Goal: Information Seeking & Learning: Compare options

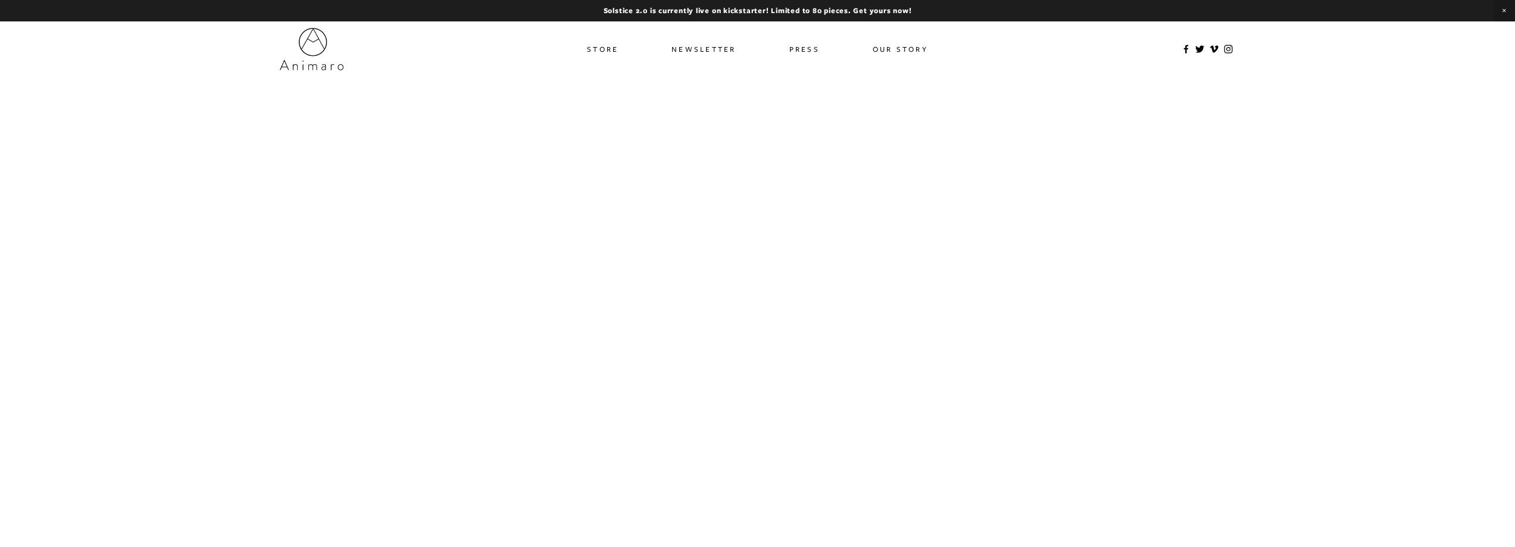
click at [608, 50] on link "Store" at bounding box center [603, 48] width 32 height 17
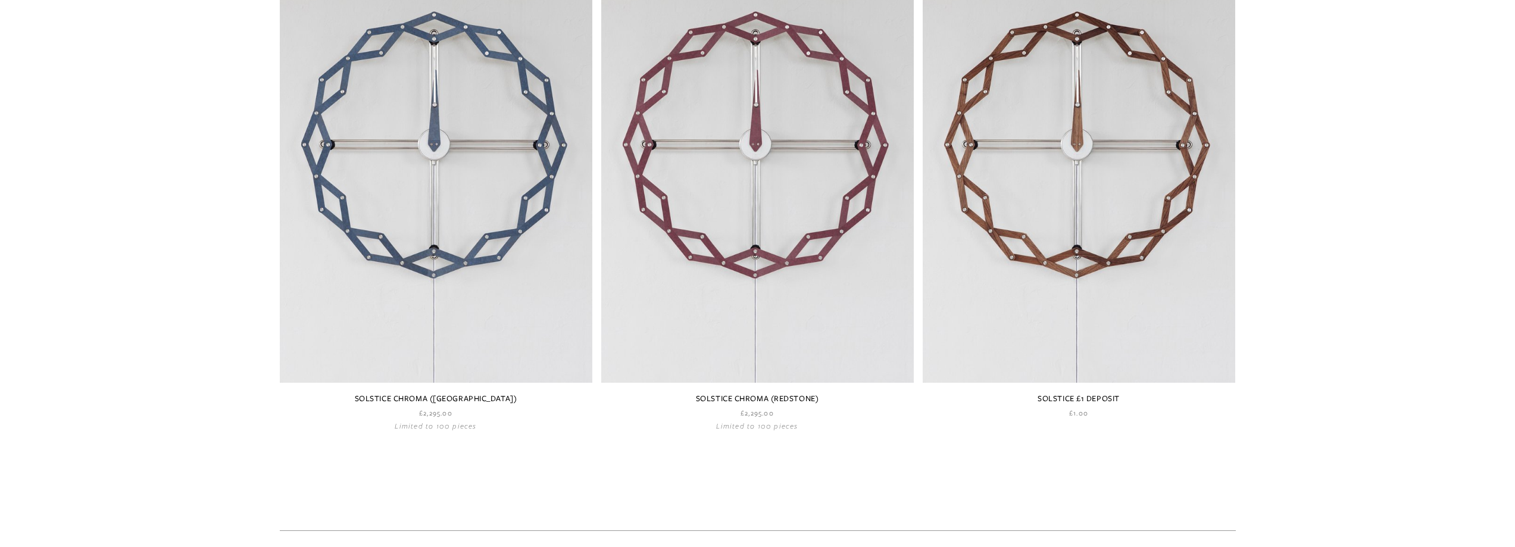
scroll to position [1852, 0]
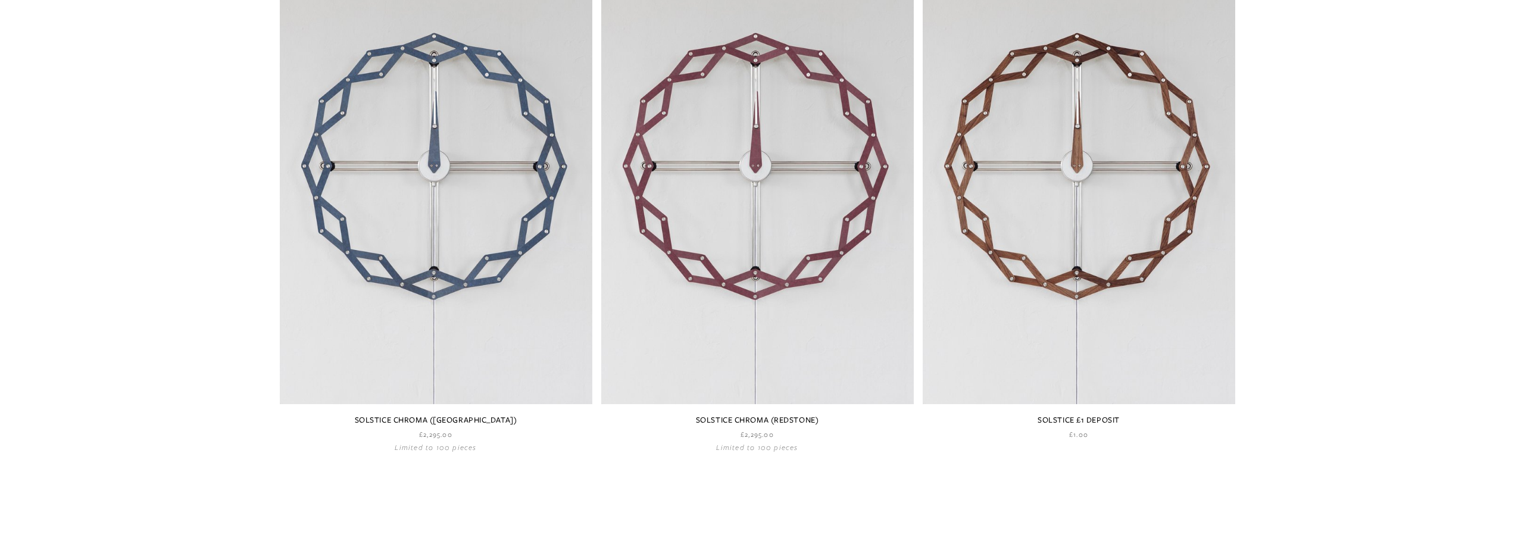
click at [1103, 365] on link at bounding box center [1079, 188] width 313 height 504
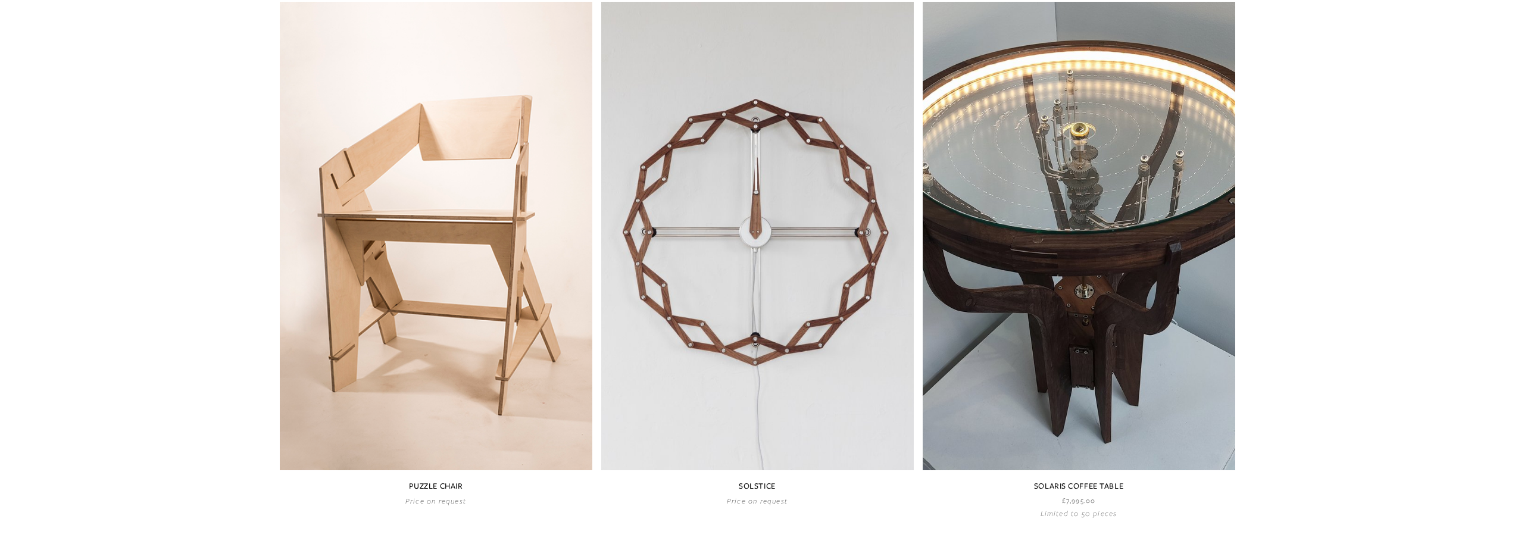
scroll to position [721, 0]
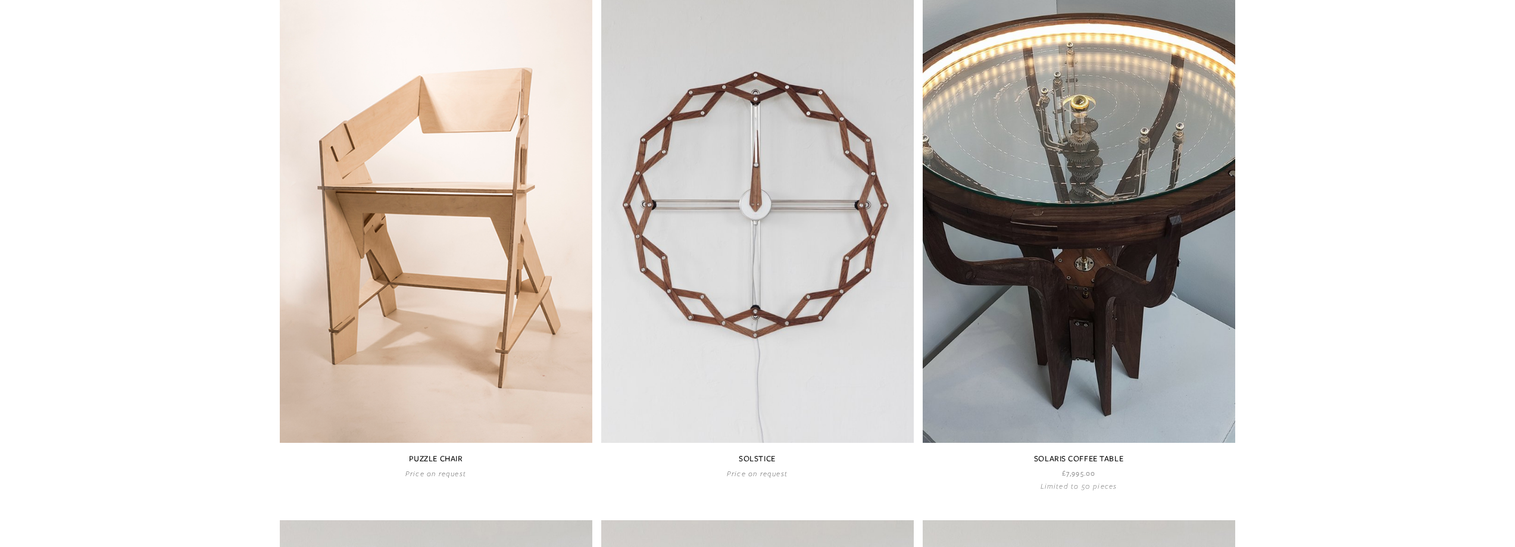
click at [1125, 289] on link at bounding box center [1079, 232] width 313 height 516
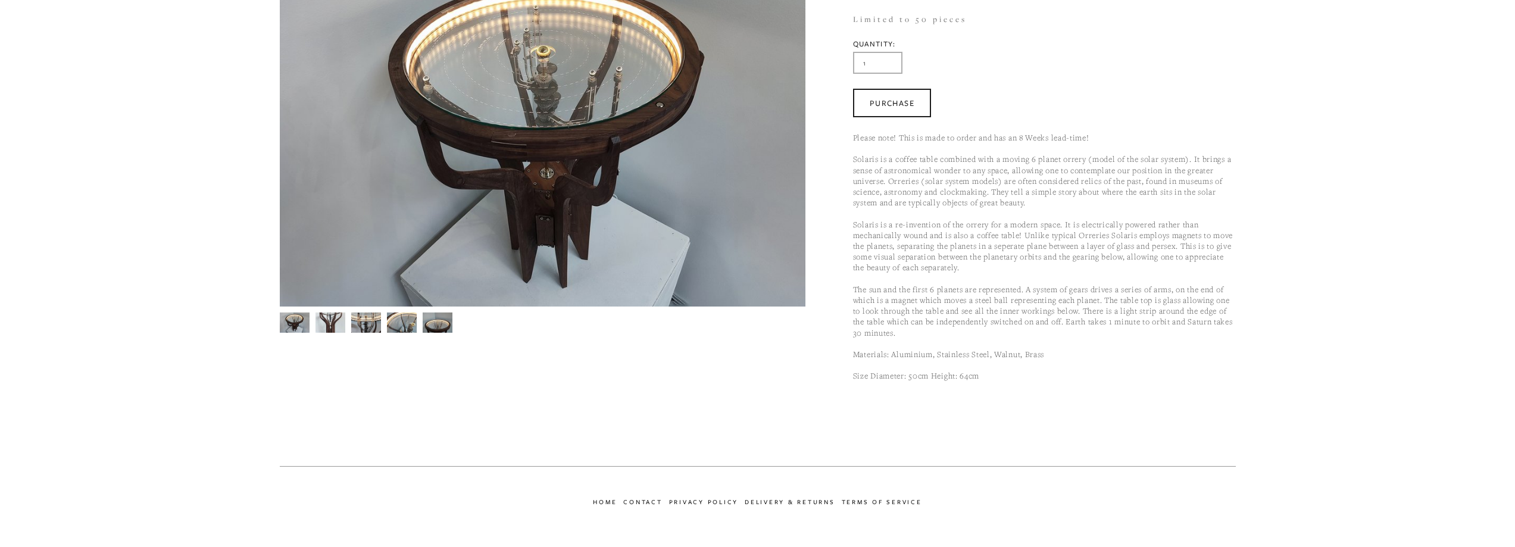
scroll to position [213, 0]
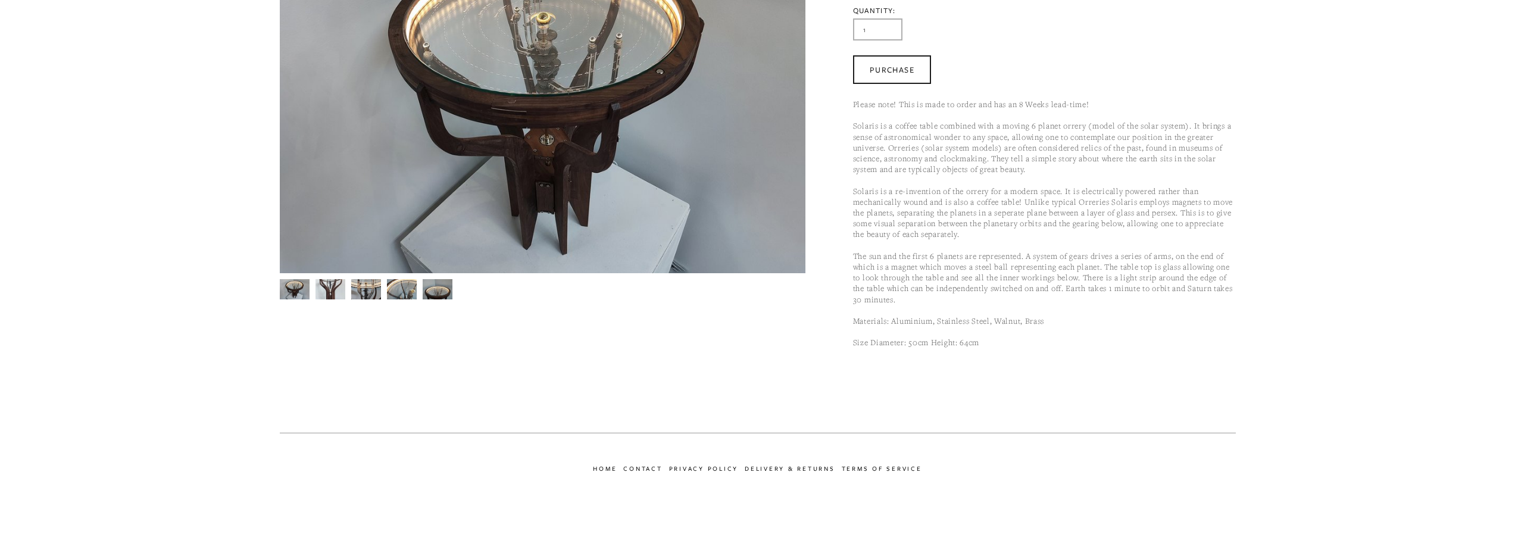
click at [442, 292] on img at bounding box center [438, 290] width 30 height 23
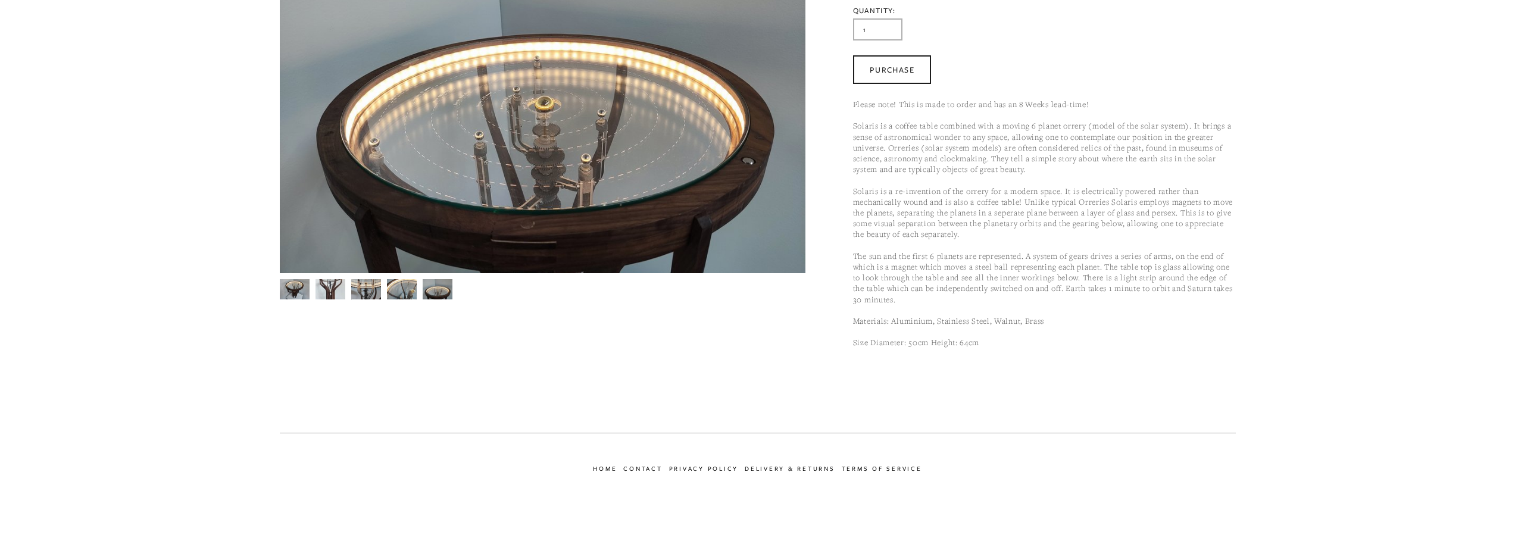
click at [405, 293] on img at bounding box center [402, 290] width 30 height 23
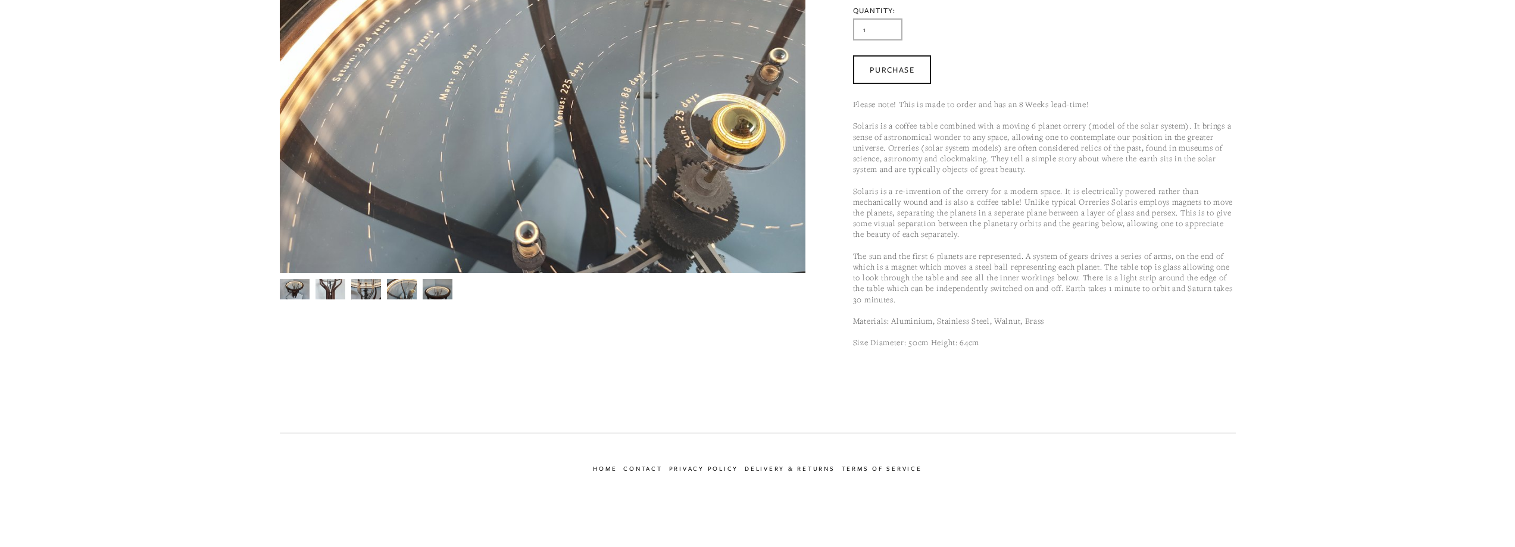
click at [332, 289] on img at bounding box center [330, 289] width 30 height 40
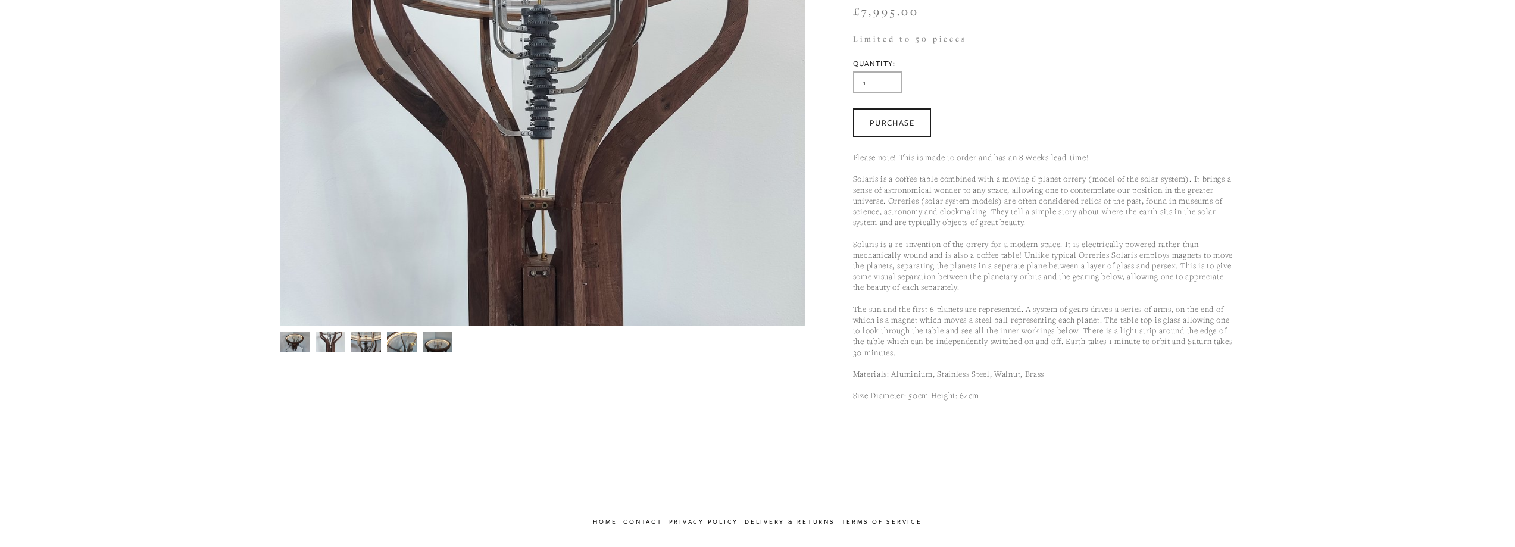
scroll to position [35, 0]
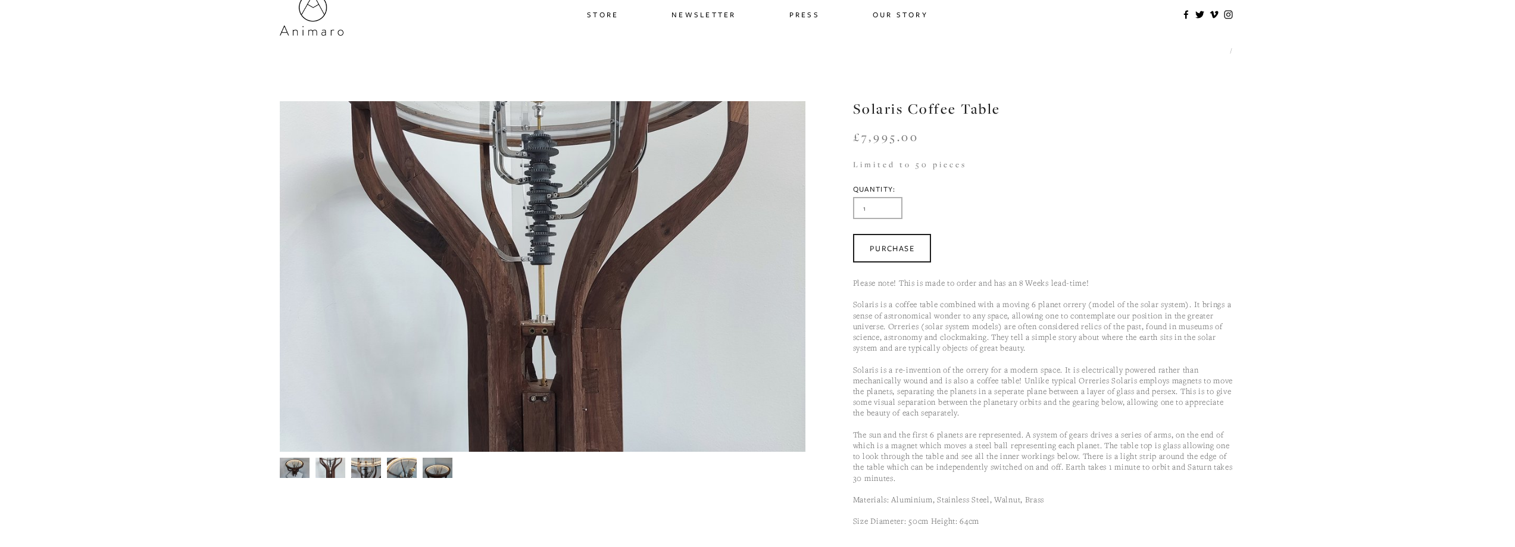
click at [292, 460] on img at bounding box center [294, 468] width 30 height 20
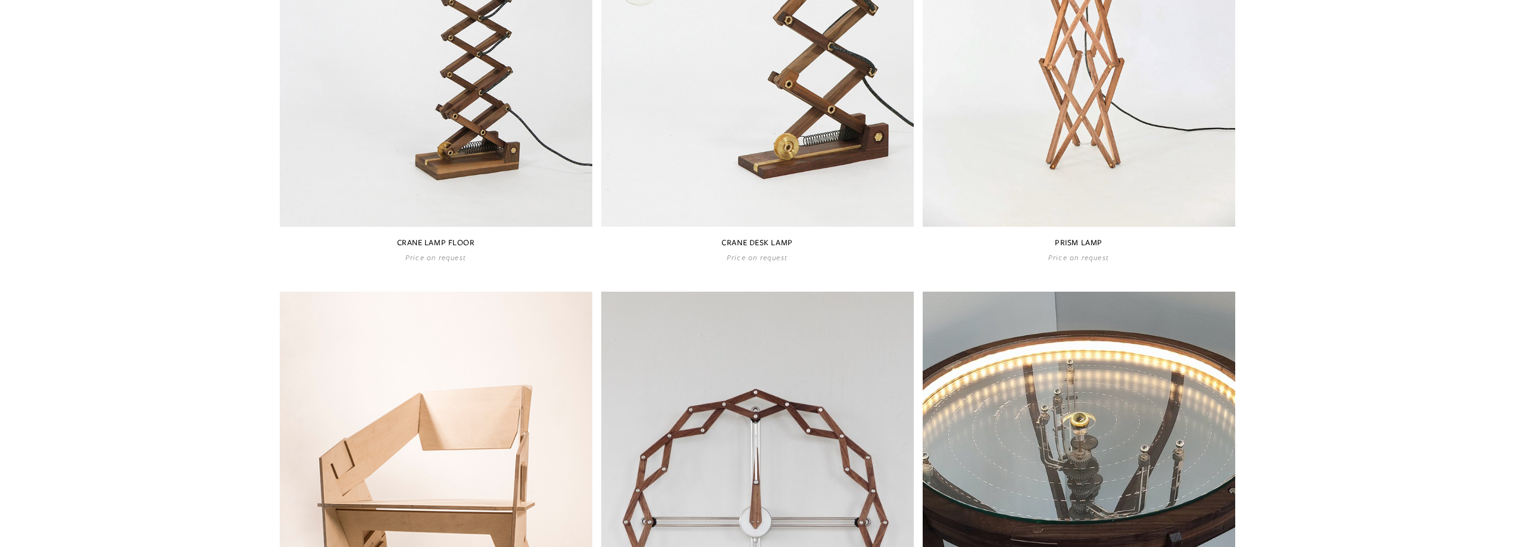
scroll to position [304, 0]
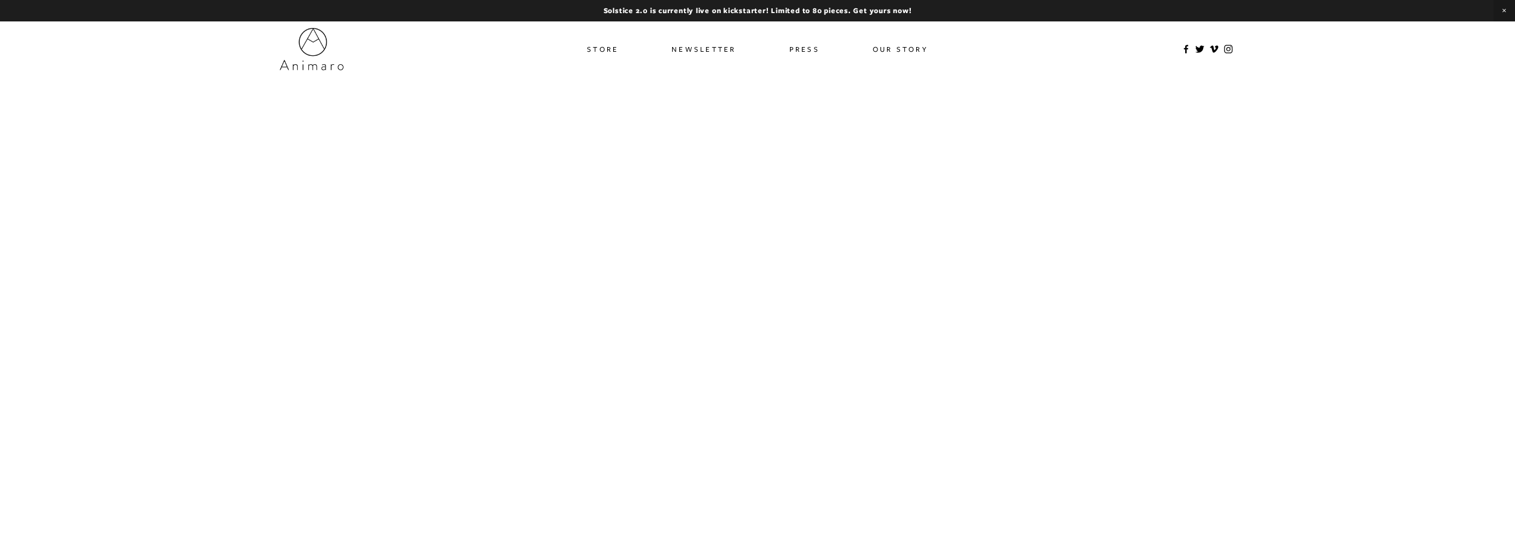
click at [605, 48] on link "Store" at bounding box center [603, 48] width 32 height 17
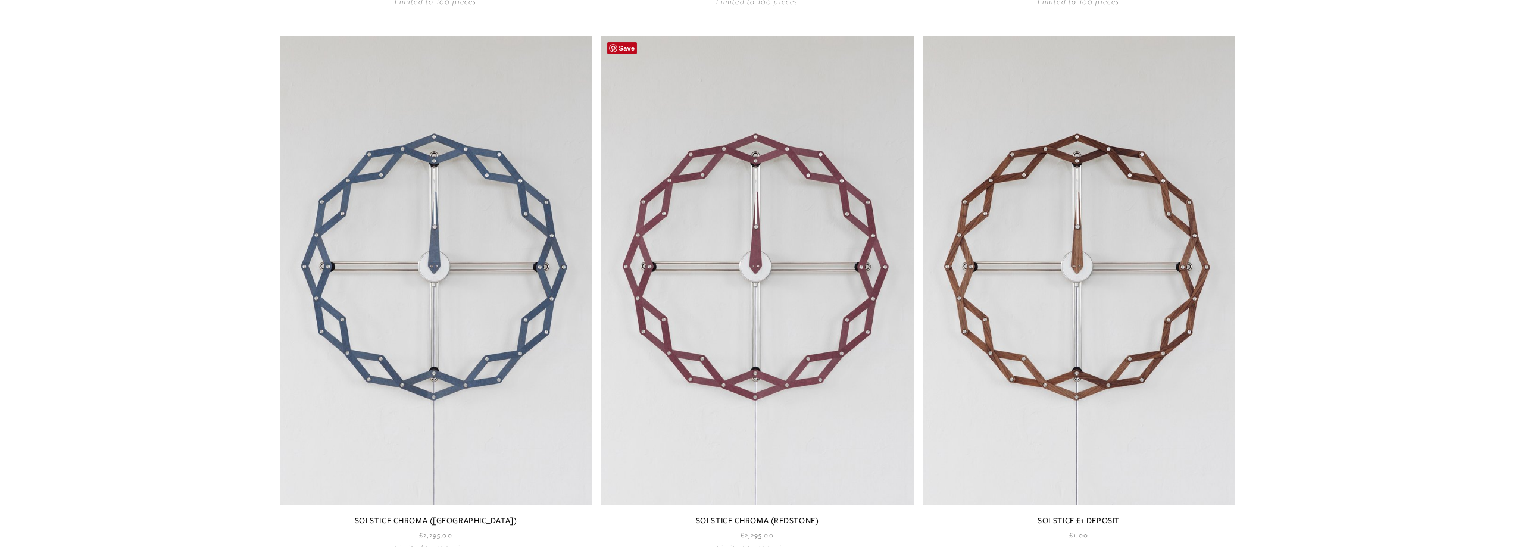
scroll to position [1845, 0]
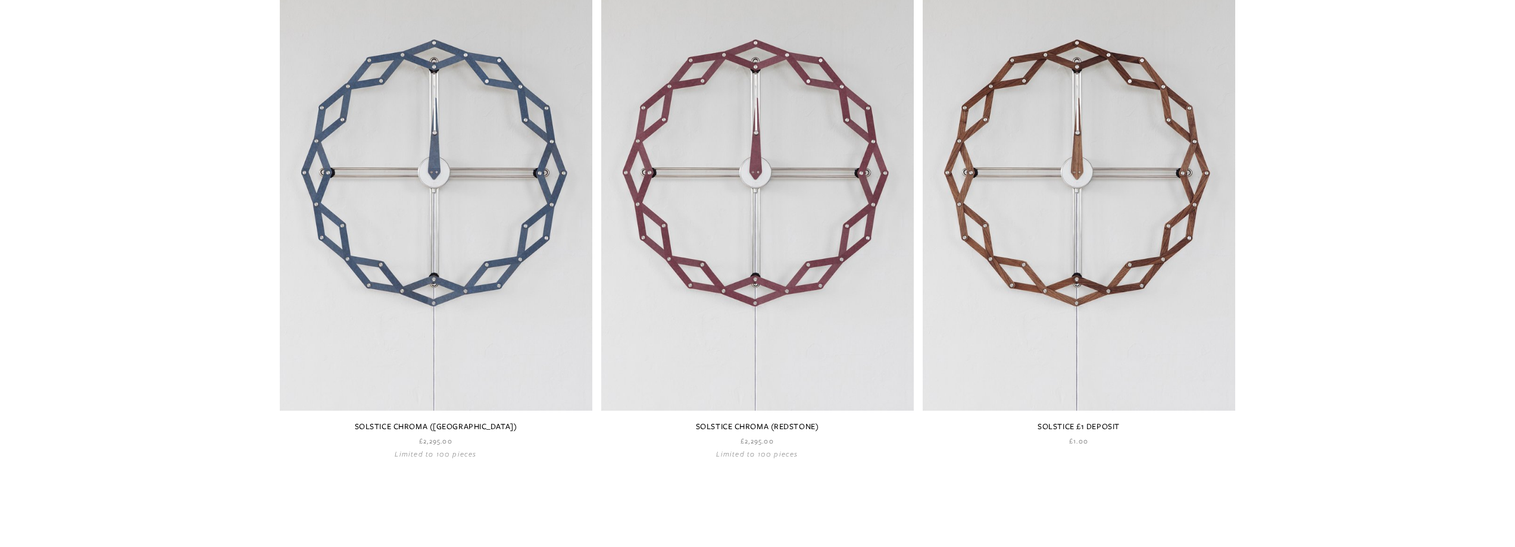
click at [736, 173] on link at bounding box center [757, 200] width 313 height 516
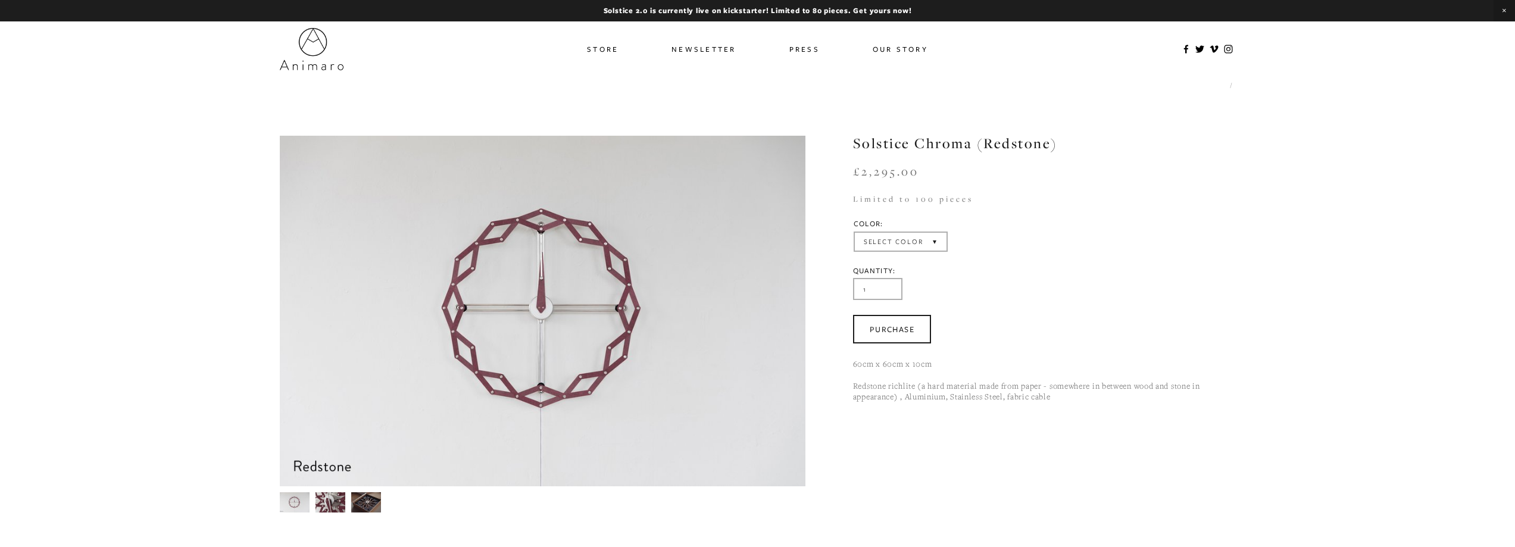
click at [934, 242] on select "Select Color Redstone Blue Canyon Black Diamond" at bounding box center [901, 242] width 92 height 18
click at [855, 233] on select "Select Color Redstone Blue Canyon Black Diamond" at bounding box center [901, 242] width 92 height 18
click at [931, 242] on select "Select Color Redstone Blue Canyon Black Diamond" at bounding box center [899, 242] width 88 height 18
select select "Black Diamond"
click at [855, 233] on select "Select Color Redstone Blue Canyon Black Diamond" at bounding box center [899, 242] width 88 height 18
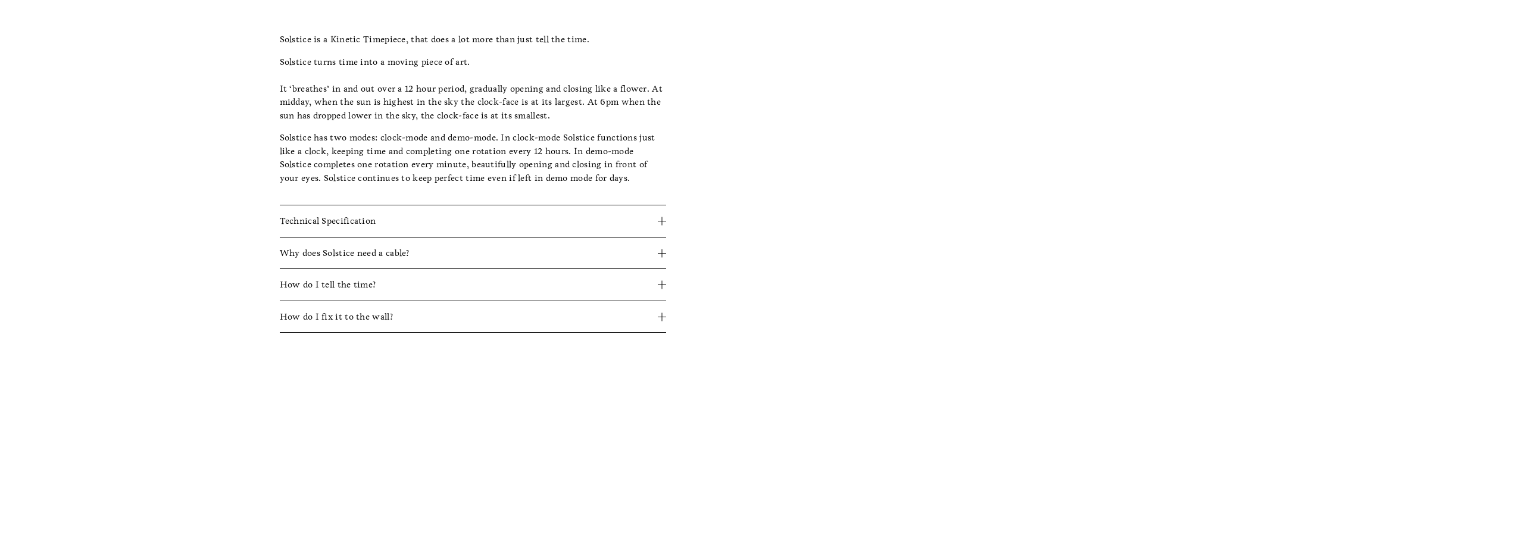
scroll to position [536, 0]
click at [662, 248] on div at bounding box center [661, 244] width 1 height 8
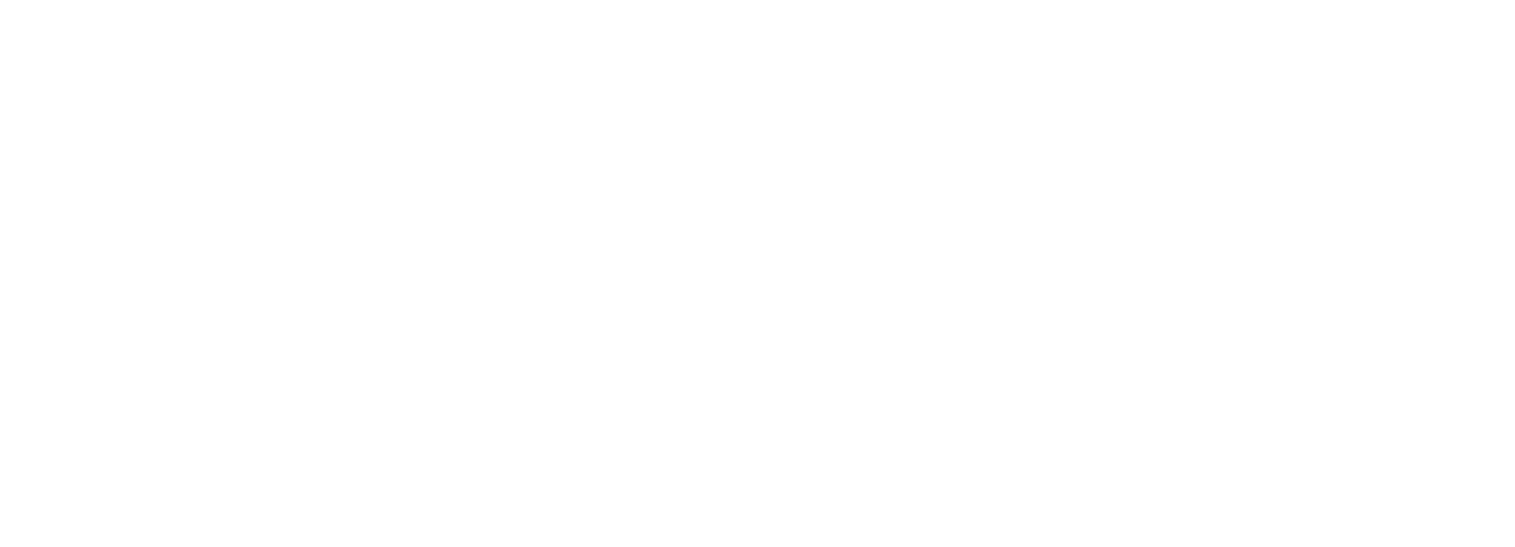
scroll to position [1131, 0]
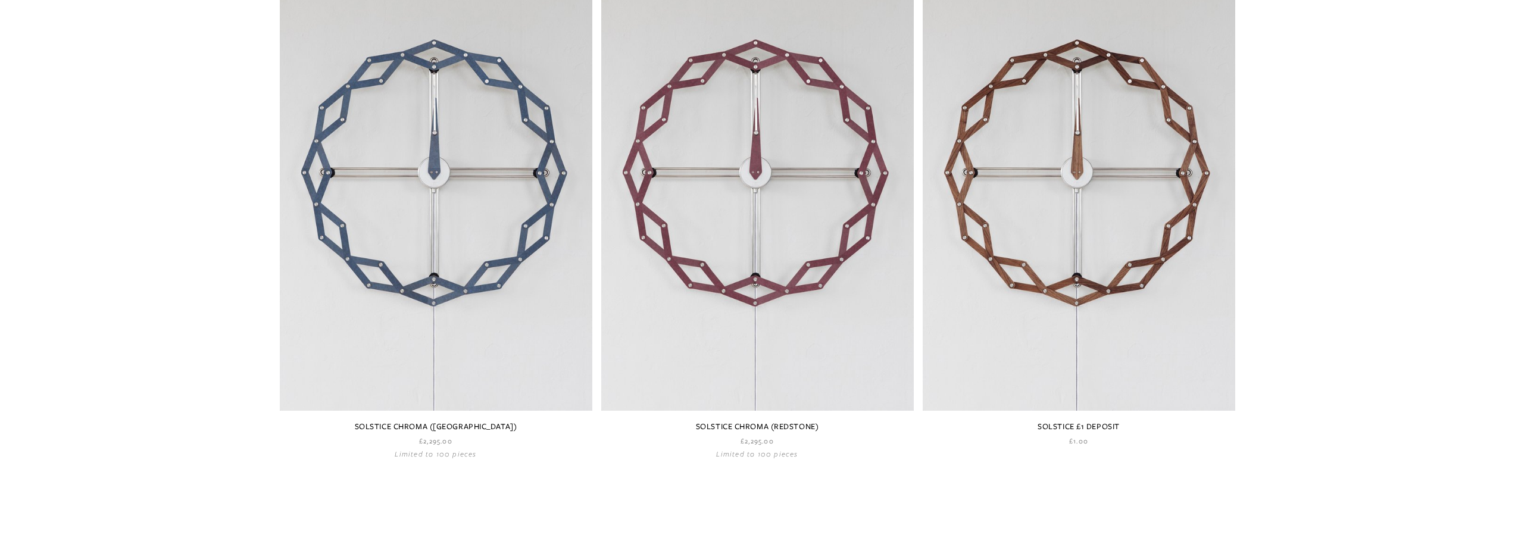
click at [445, 283] on link at bounding box center [436, 200] width 313 height 516
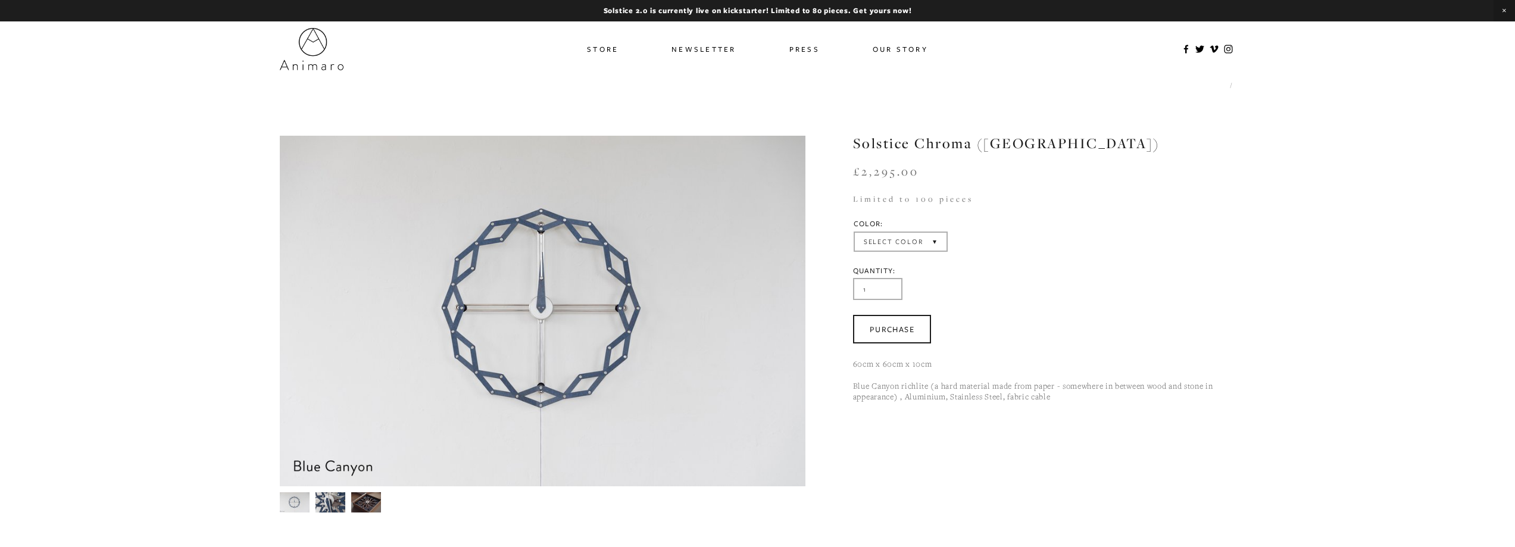
click at [295, 505] on img at bounding box center [294, 502] width 30 height 20
click at [548, 355] on img at bounding box center [542, 311] width 526 height 351
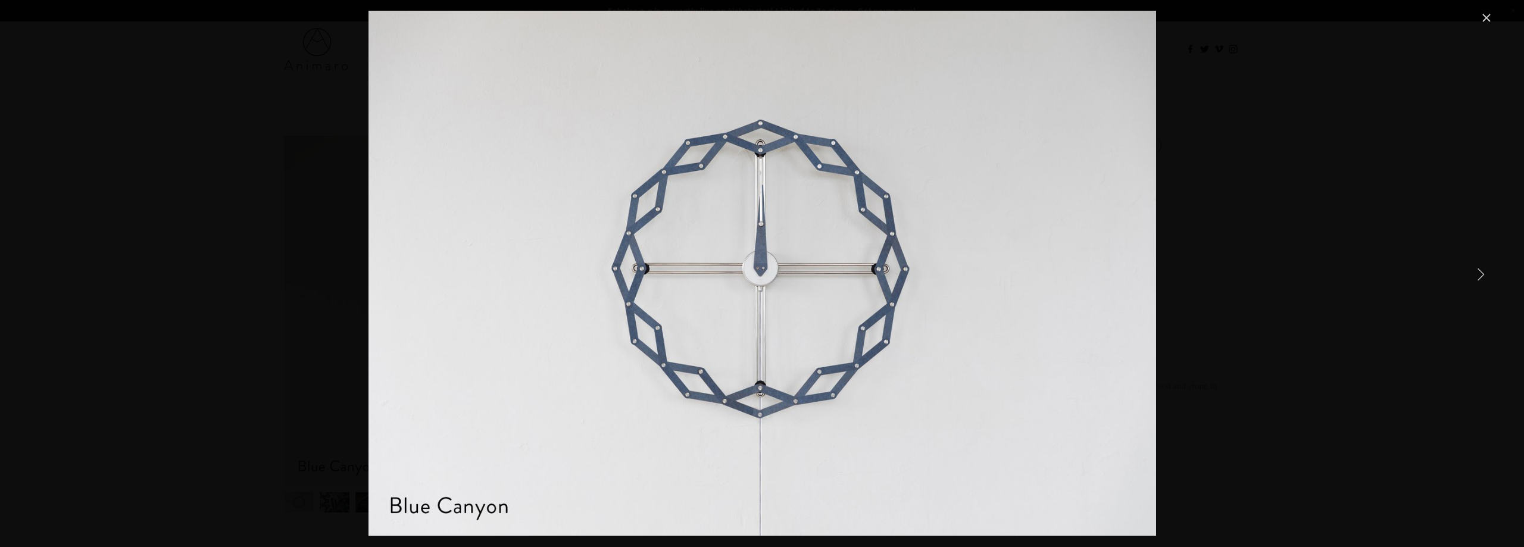
click at [1482, 270] on link "Next Item" at bounding box center [1480, 274] width 26 height 26
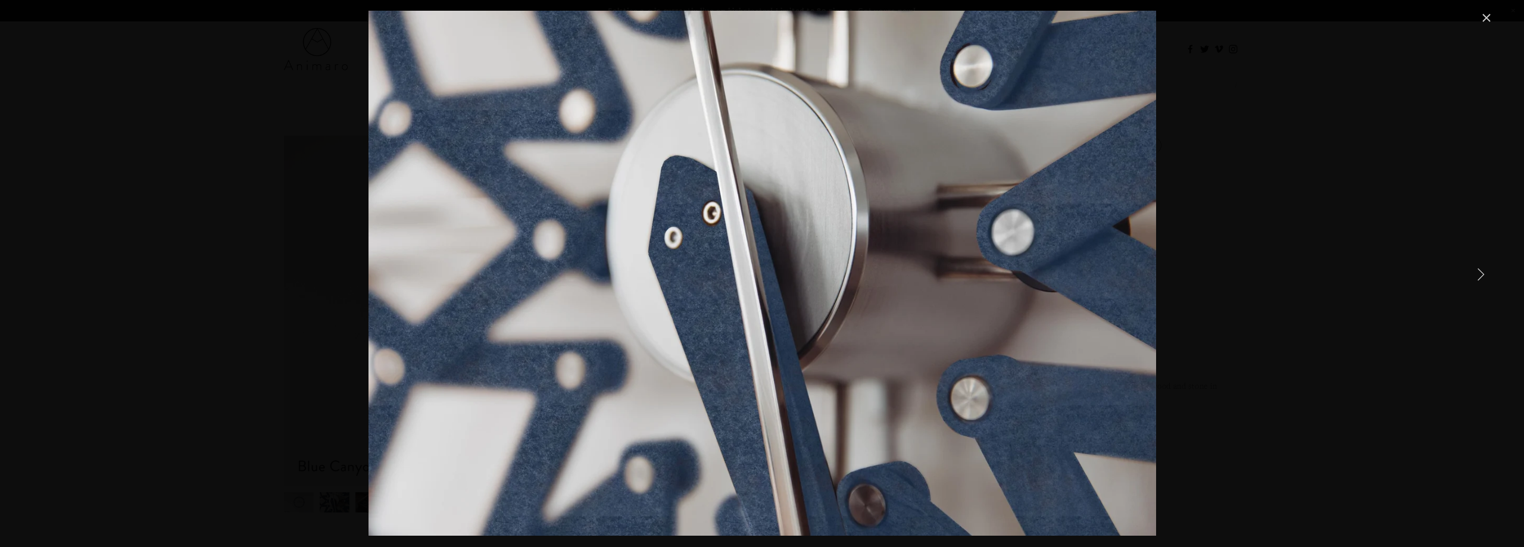
click at [1480, 277] on link "Next Item" at bounding box center [1480, 274] width 26 height 26
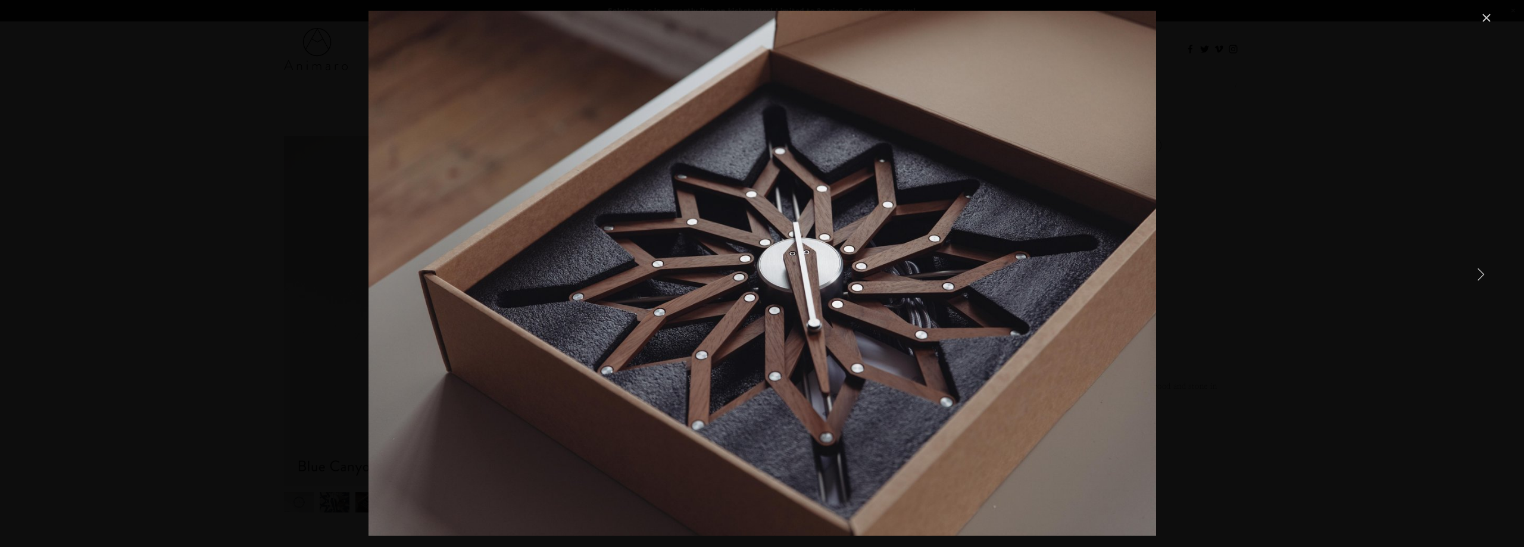
click at [1480, 277] on link "Next Item" at bounding box center [1480, 274] width 26 height 26
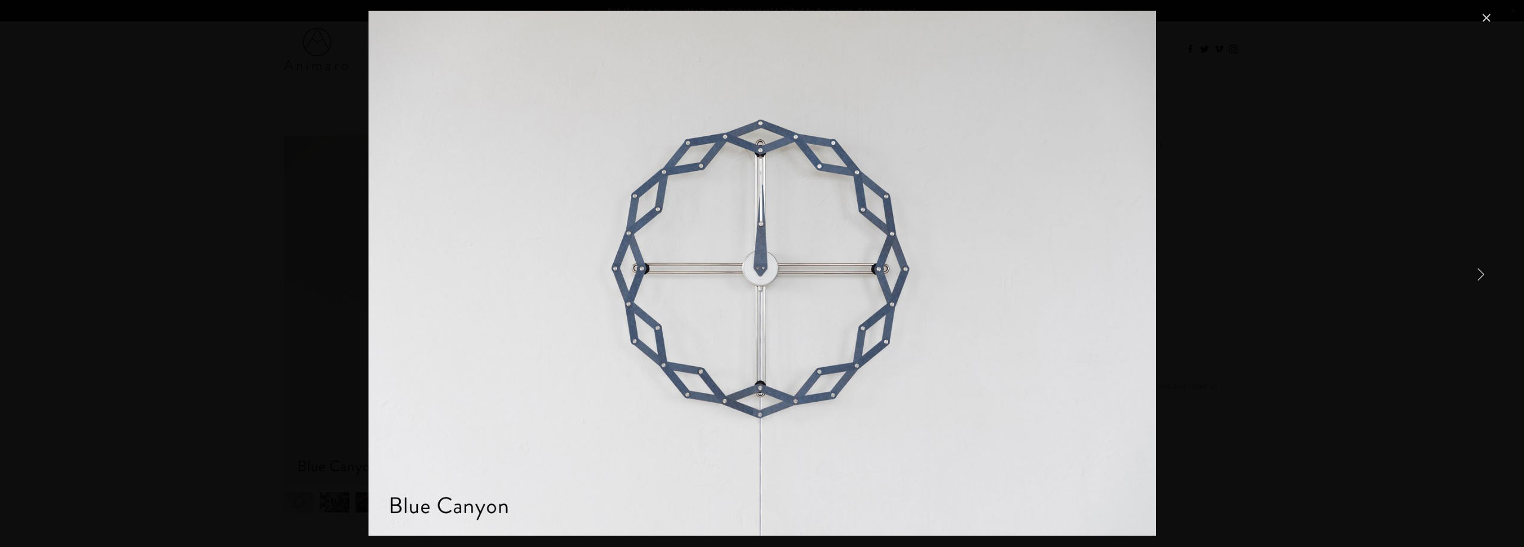
click at [1480, 277] on link "Next Item" at bounding box center [1480, 274] width 26 height 26
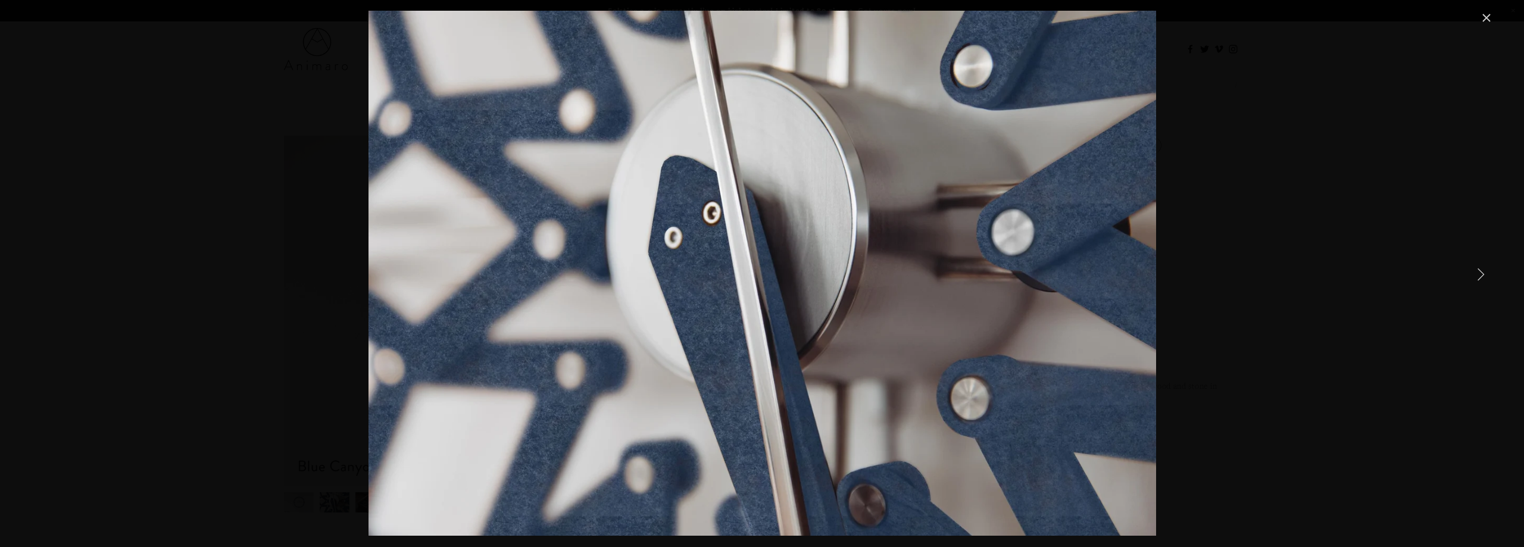
click at [1335, 271] on div "Gallery" at bounding box center [761, 273] width 1463 height 525
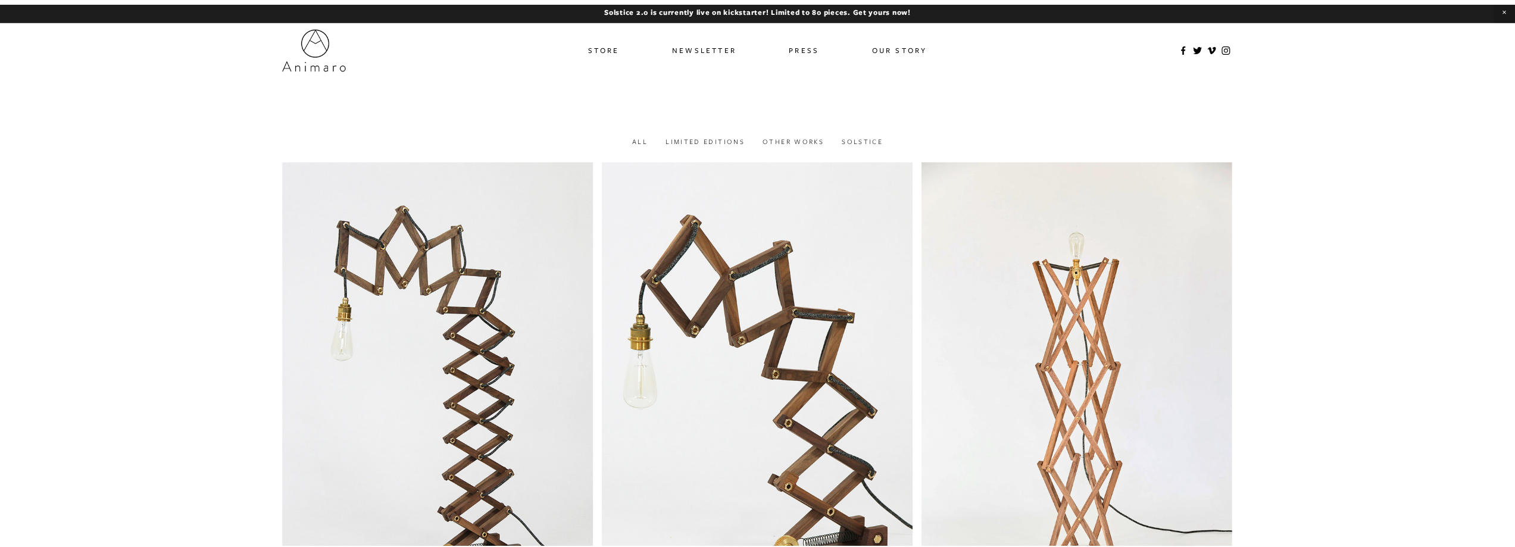
scroll to position [1845, 0]
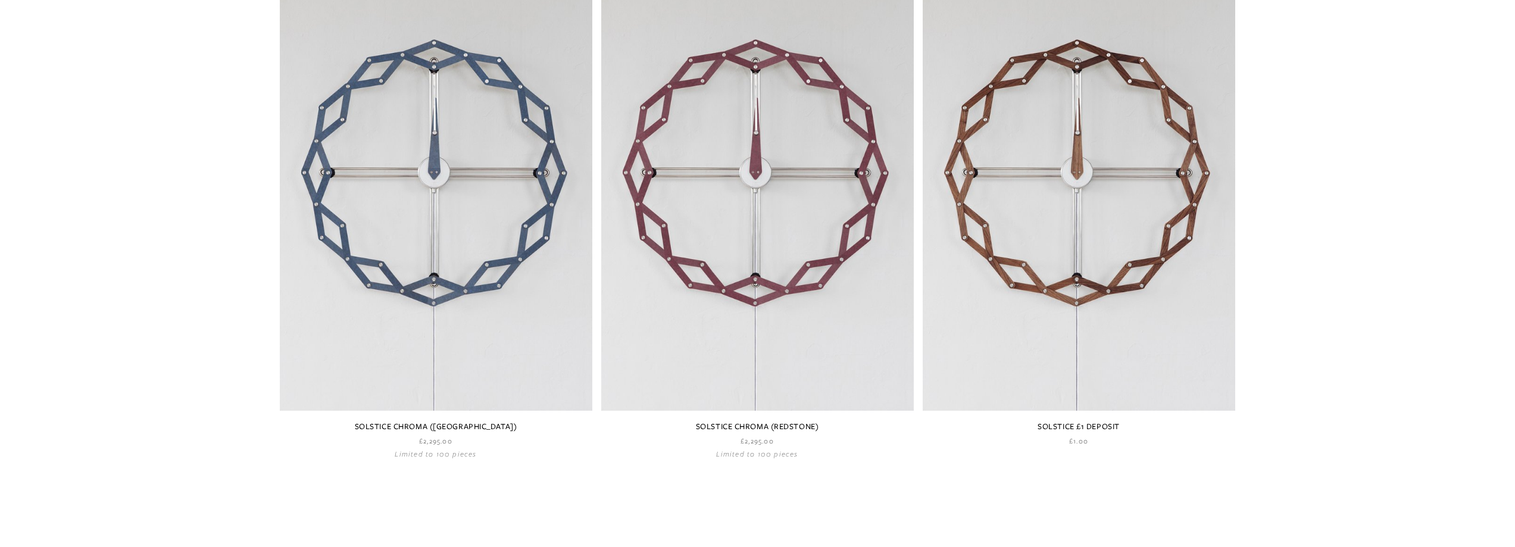
click at [781, 285] on link at bounding box center [757, 200] width 313 height 516
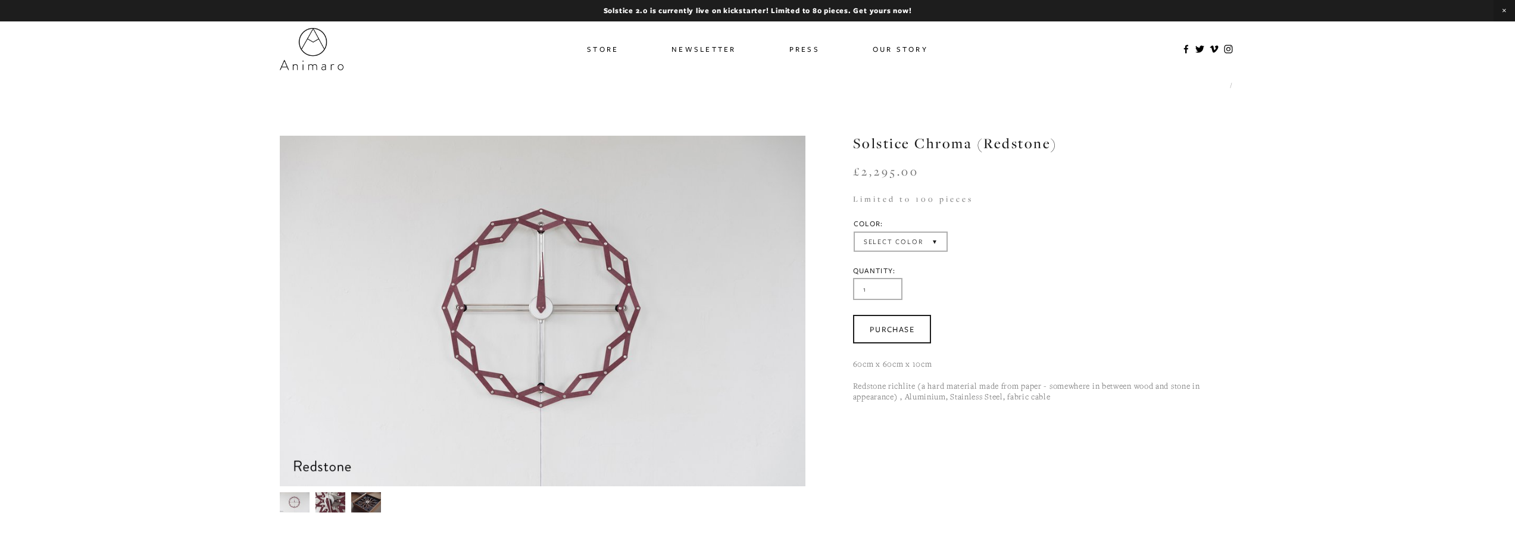
click at [302, 499] on img at bounding box center [294, 502] width 30 height 20
click at [317, 499] on img at bounding box center [330, 502] width 30 height 20
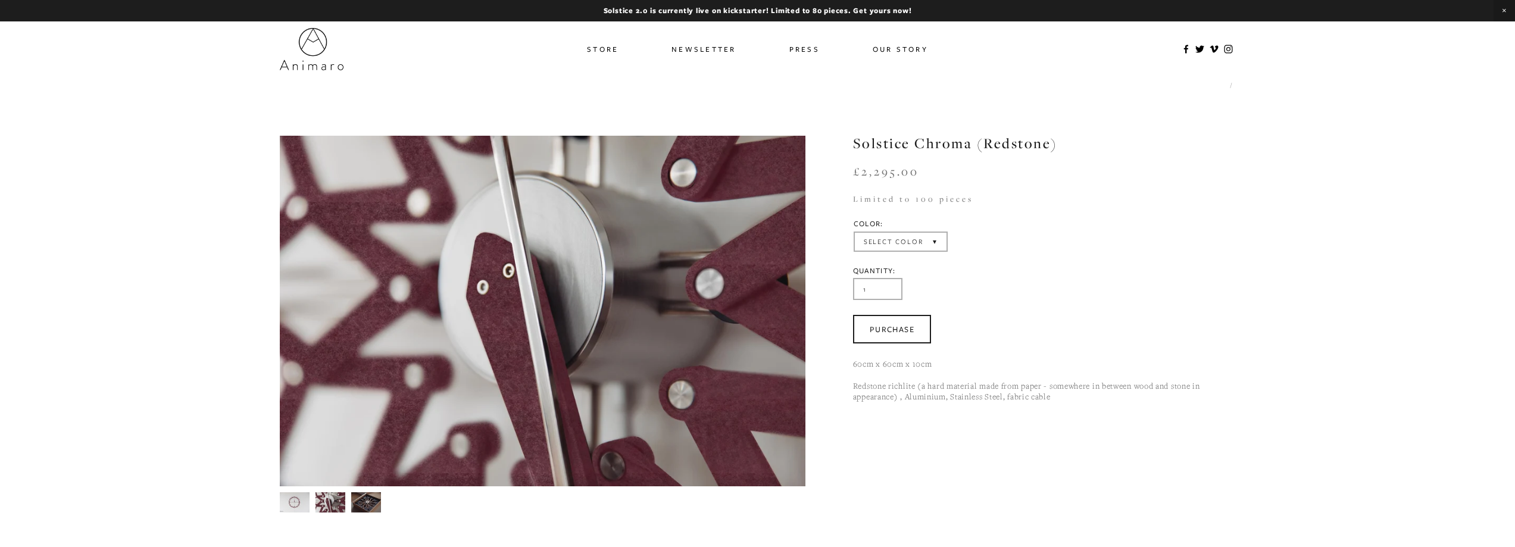
click at [291, 502] on img at bounding box center [294, 502] width 30 height 20
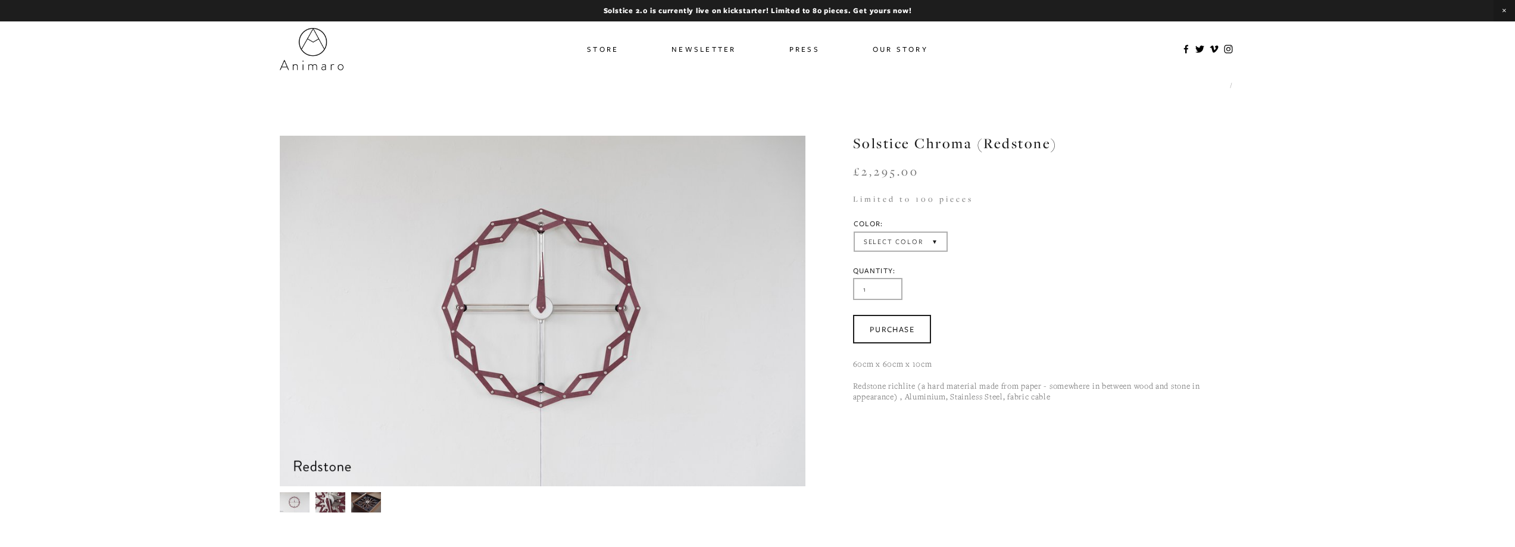
click at [364, 502] on img at bounding box center [366, 502] width 30 height 20
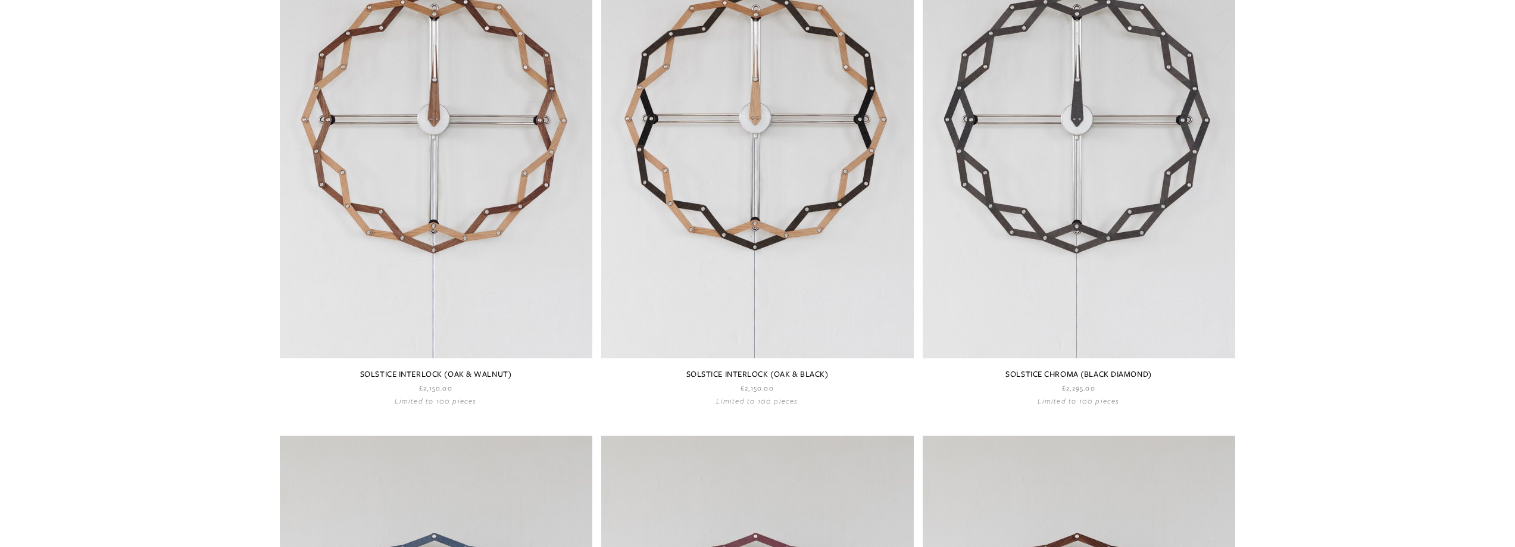
scroll to position [1310, 0]
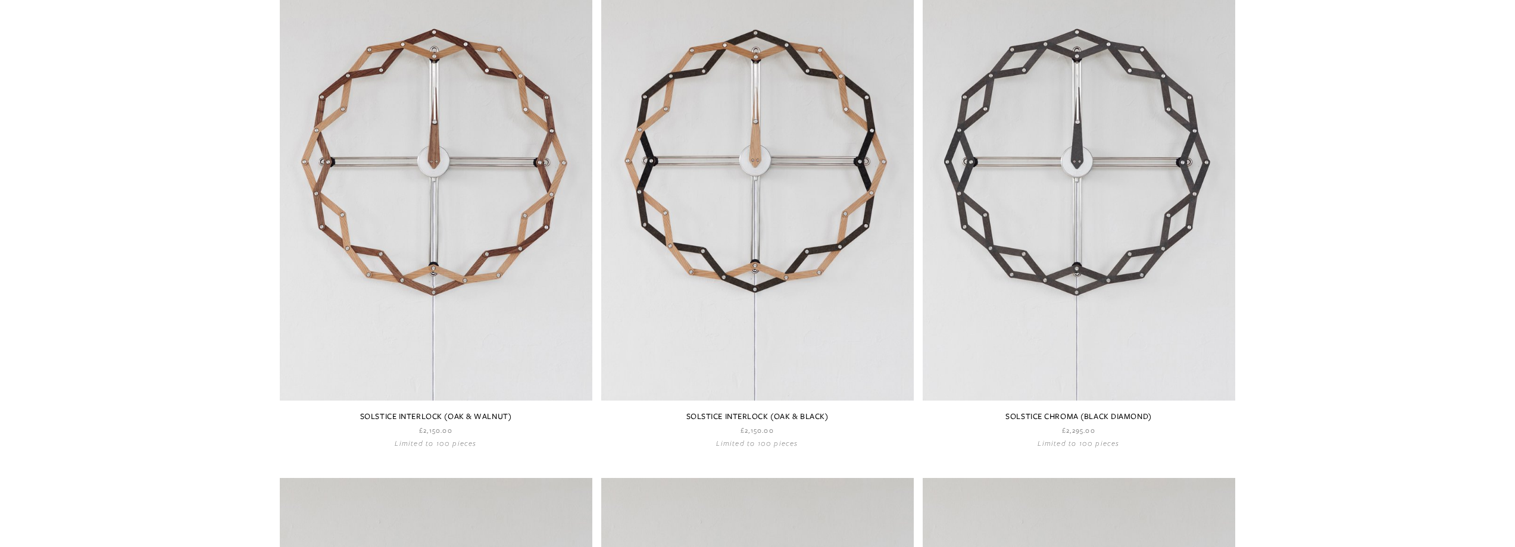
click at [538, 114] on link at bounding box center [436, 190] width 313 height 516
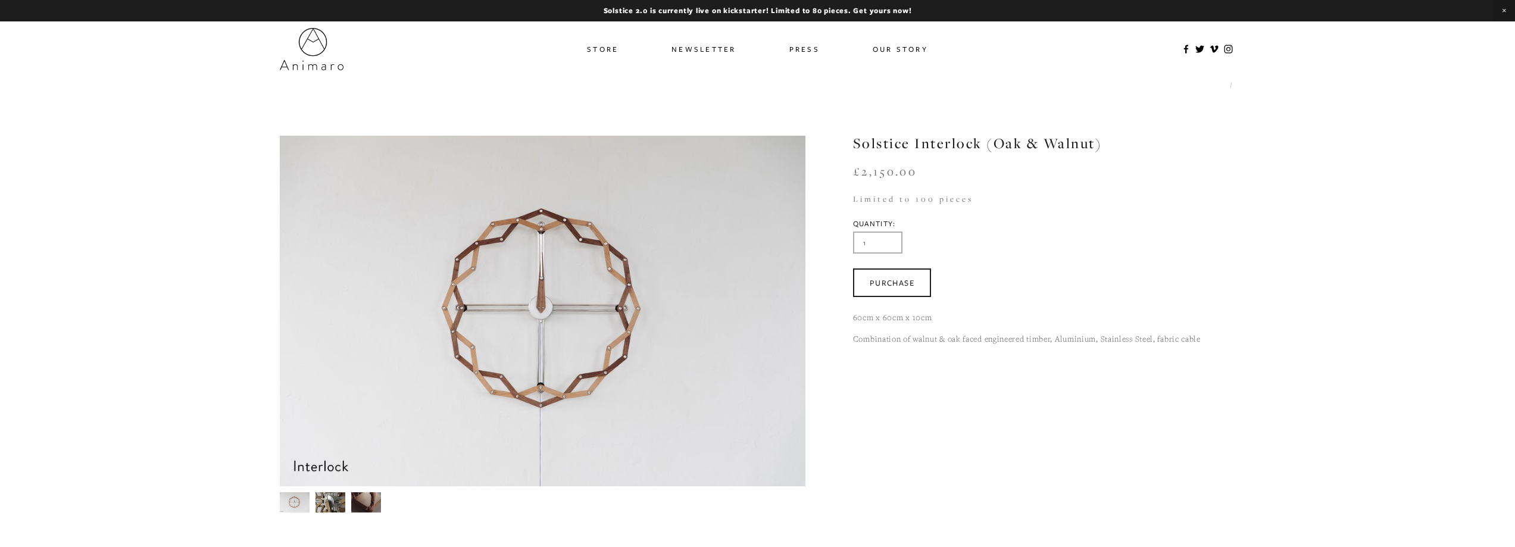
click at [332, 501] on img at bounding box center [330, 502] width 30 height 20
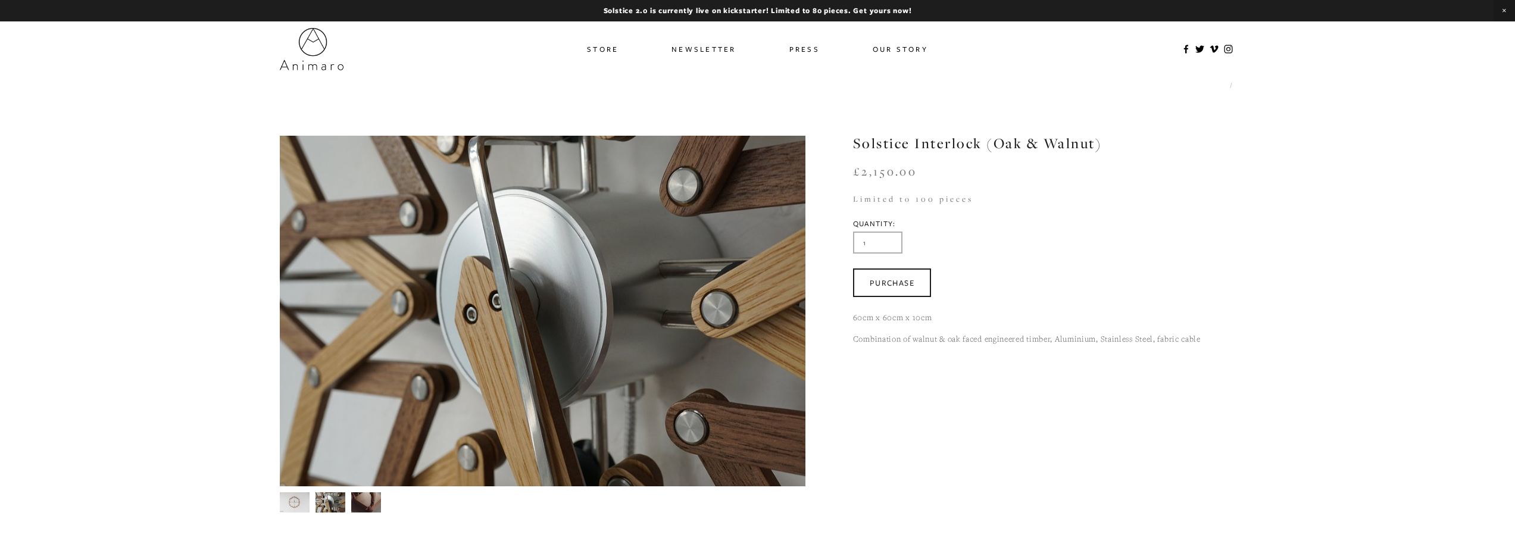
click at [363, 500] on img at bounding box center [366, 502] width 30 height 20
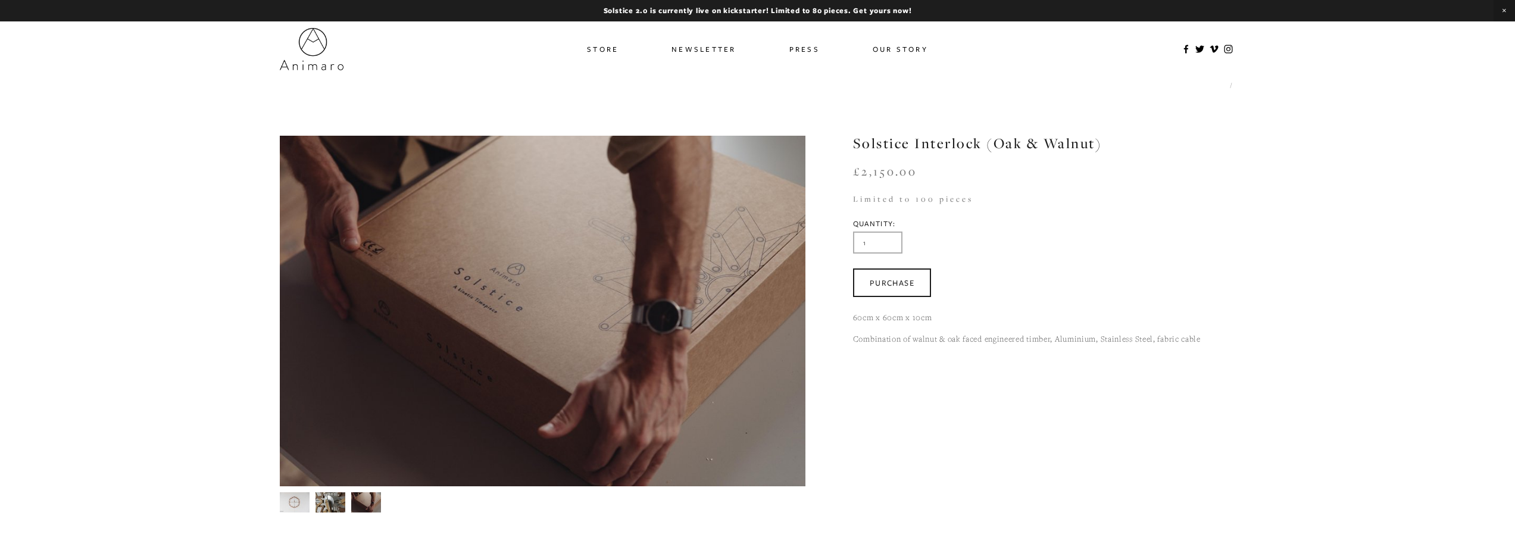
click at [327, 504] on img at bounding box center [330, 502] width 30 height 20
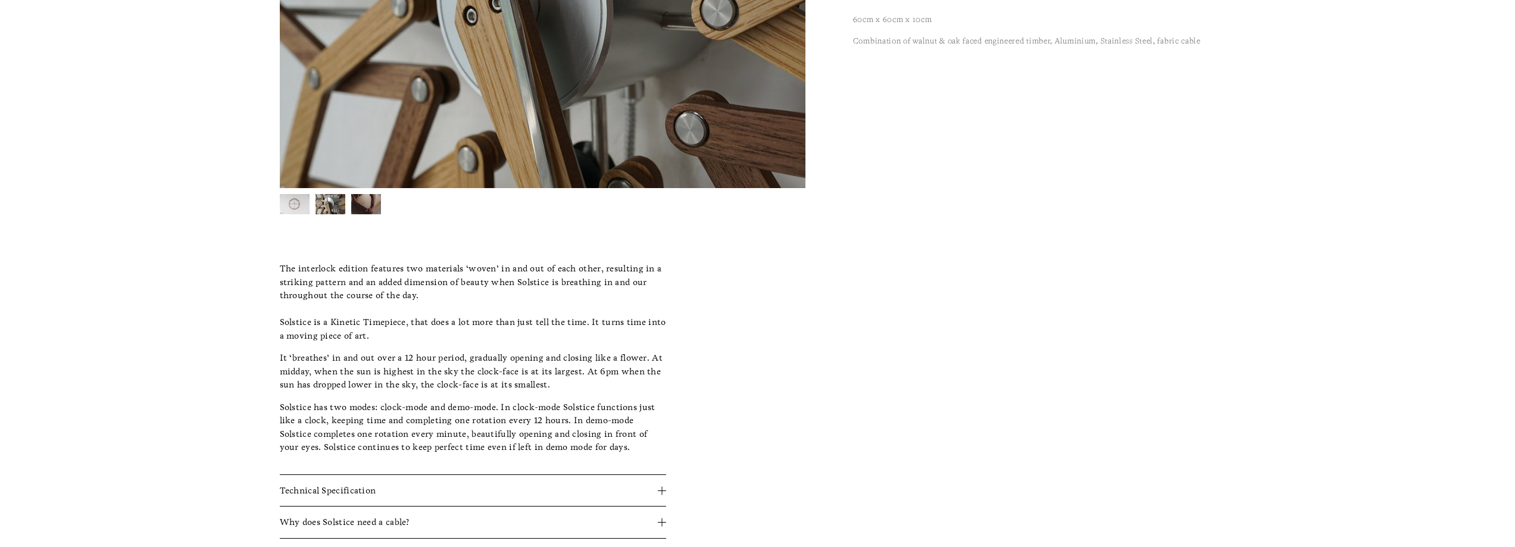
scroll to position [298, 0]
